Goal: Information Seeking & Learning: Understand process/instructions

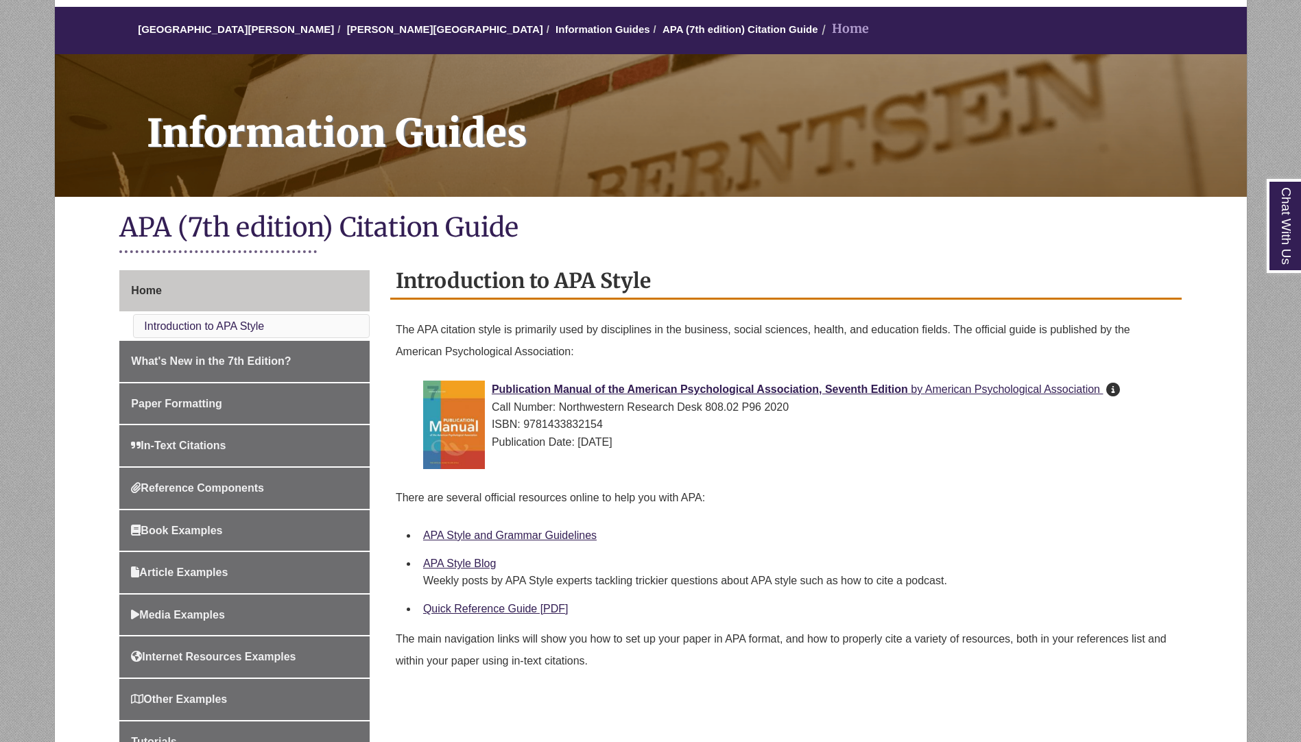
scroll to position [207, 0]
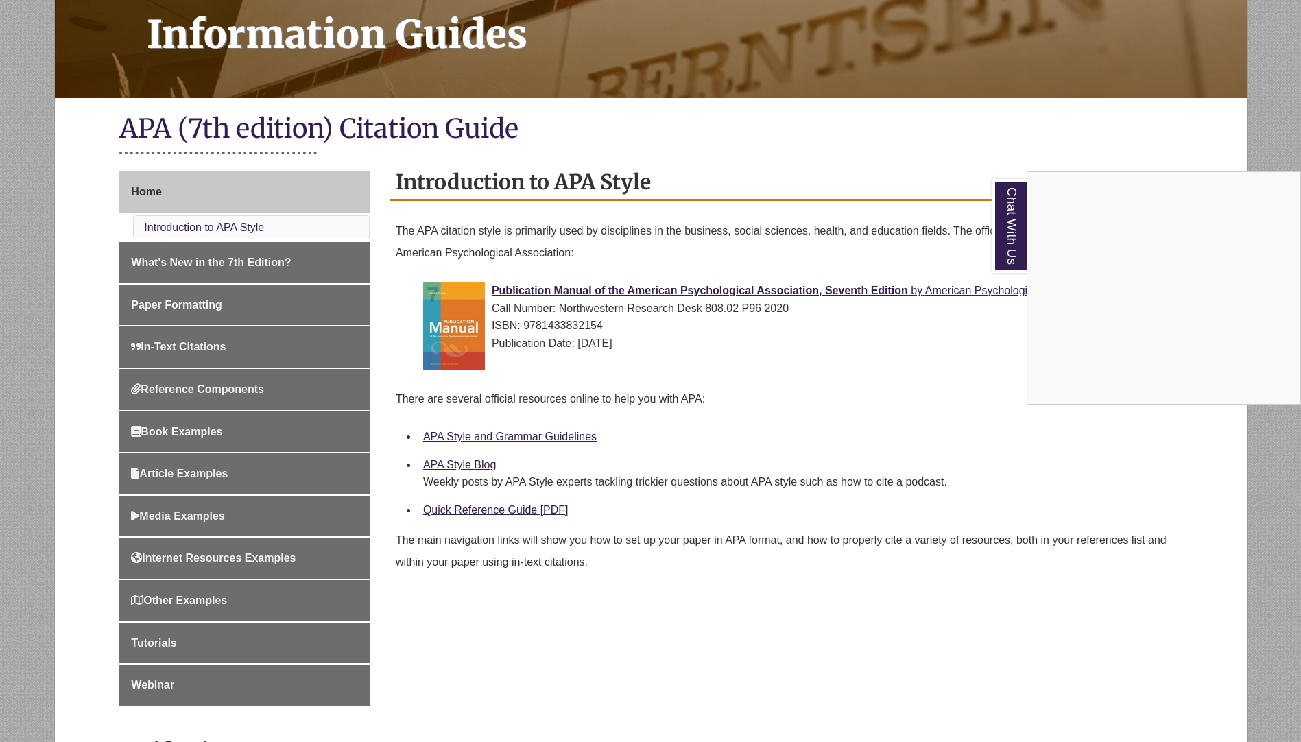
click at [178, 350] on div "Chat With Us" at bounding box center [650, 371] width 1301 height 742
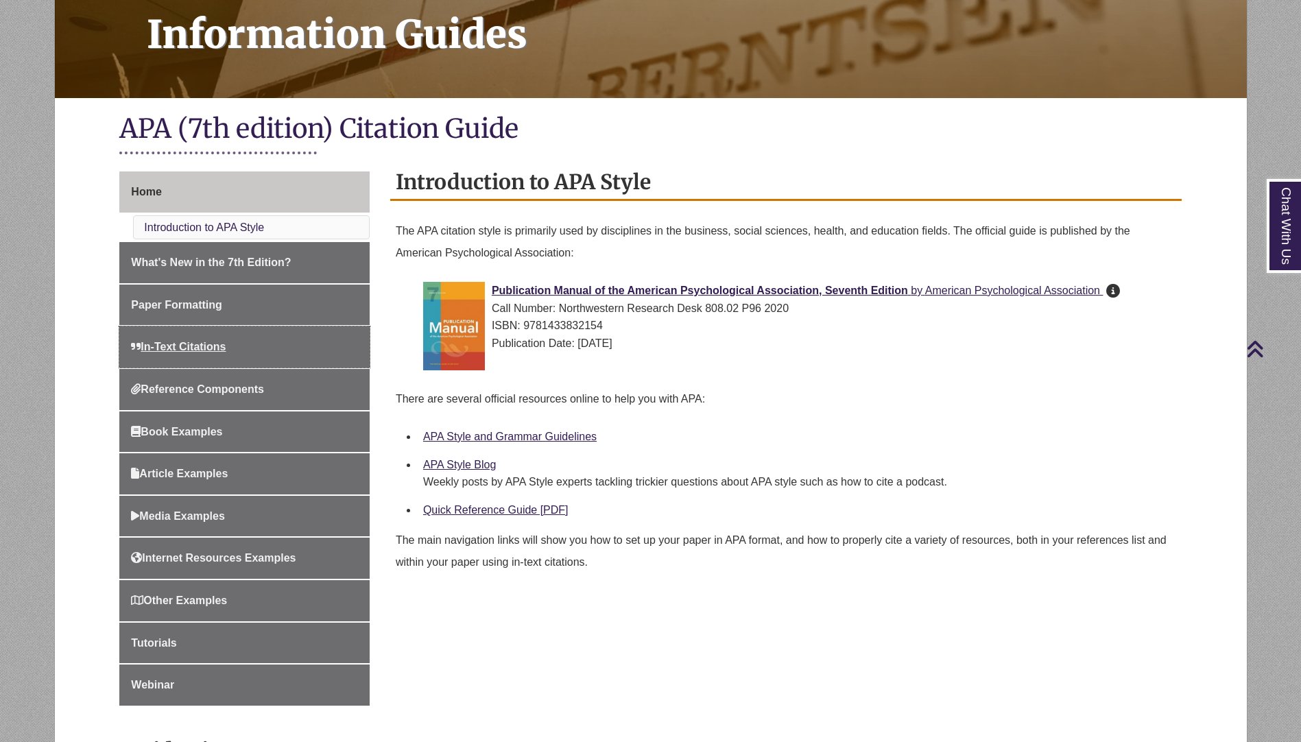
click at [178, 350] on span "In-Text Citations" at bounding box center [178, 347] width 95 height 12
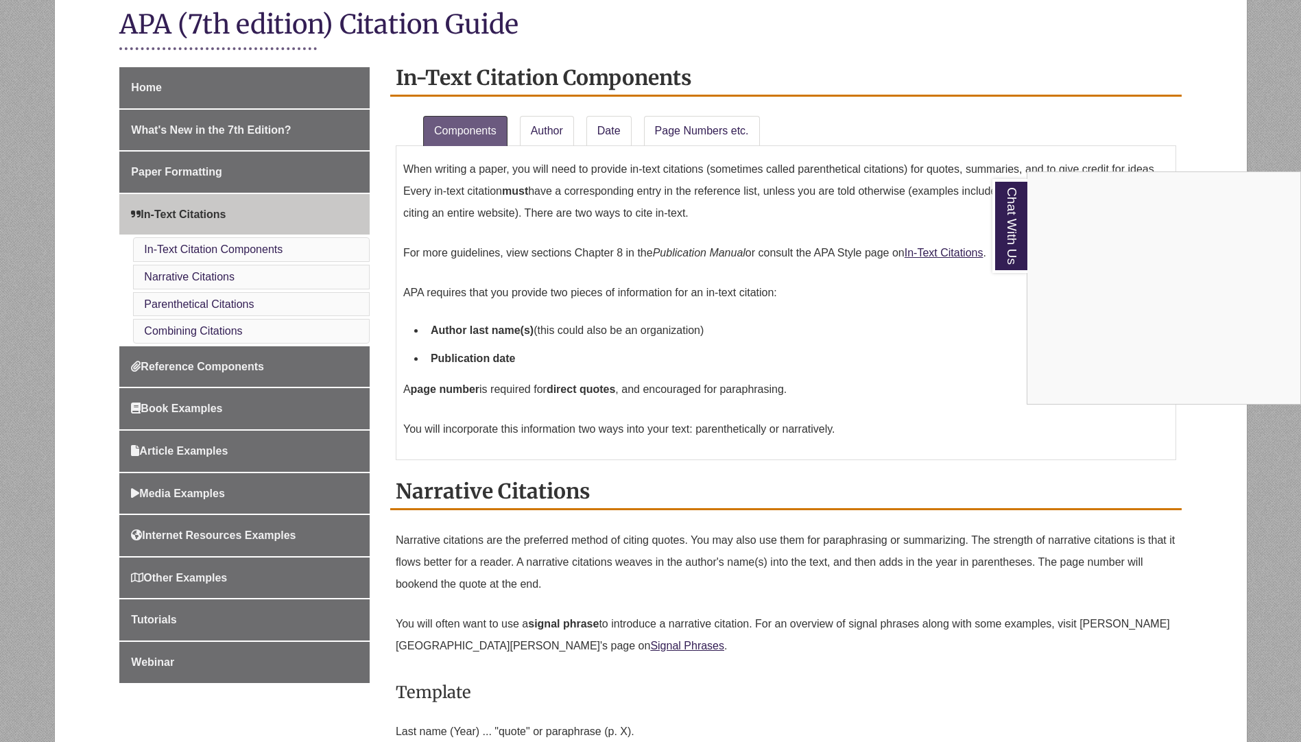
scroll to position [302, 0]
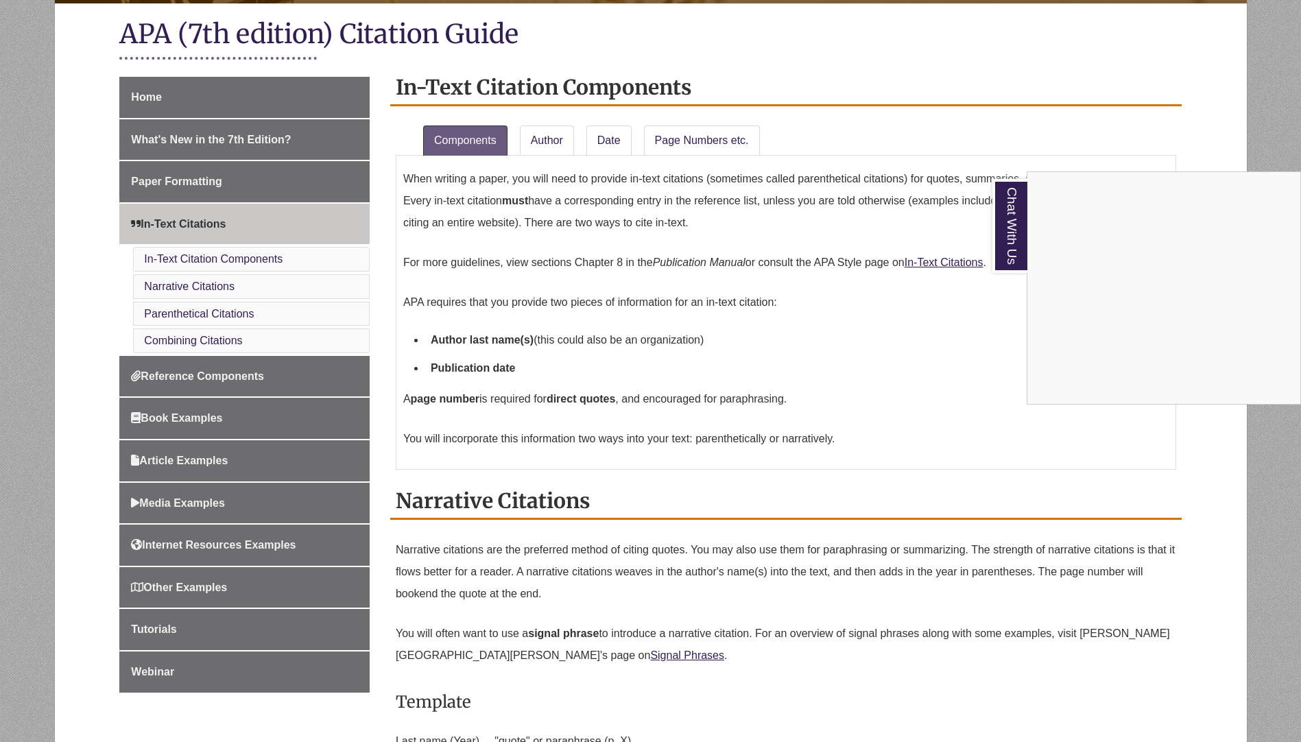
click at [529, 655] on div "Chat With Us" at bounding box center [650, 371] width 1301 height 742
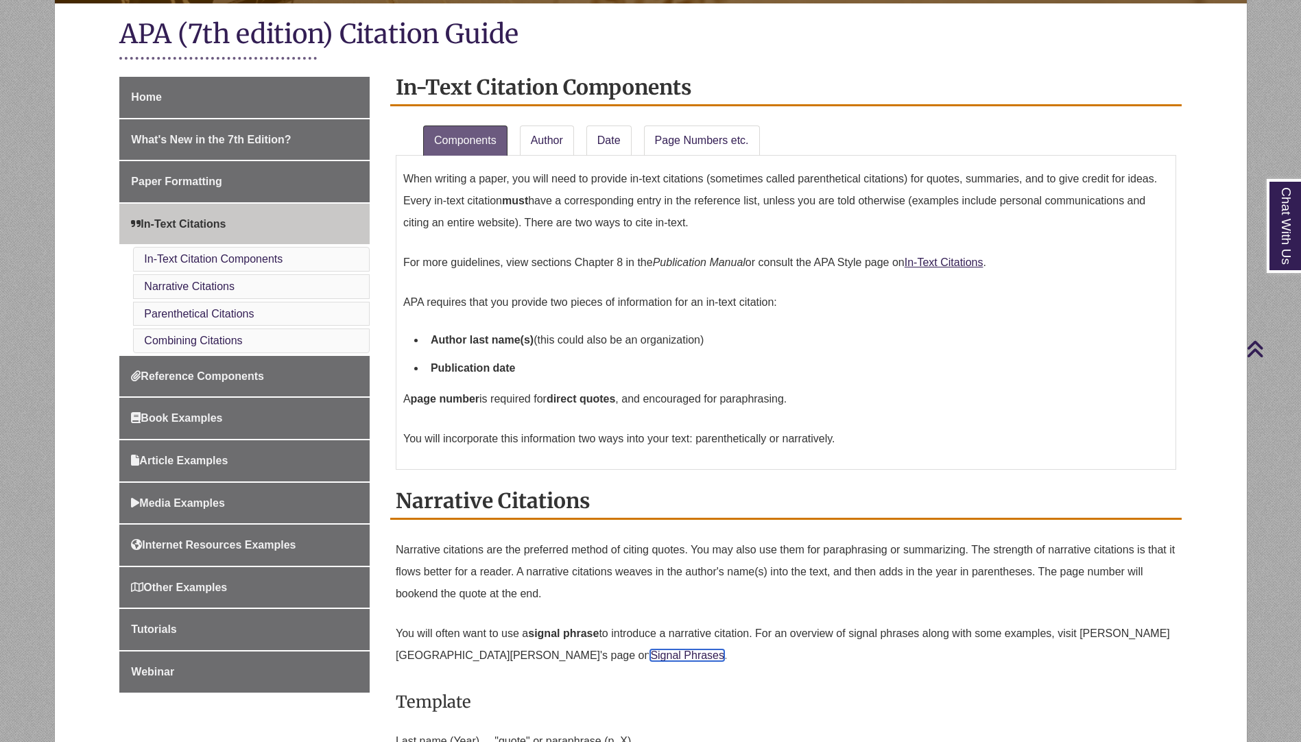
click at [650, 655] on link "Signal Phrases" at bounding box center [687, 655] width 74 height 12
